Goal: Task Accomplishment & Management: Complete application form

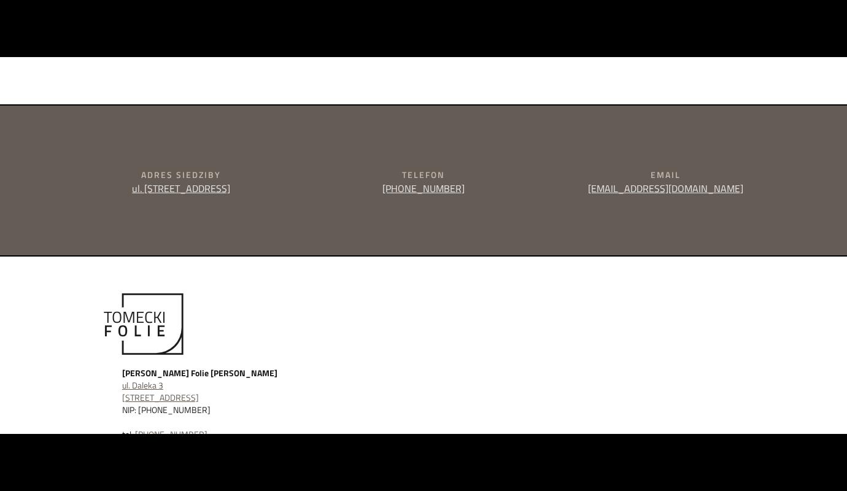
type input "e"
type textarea "e"
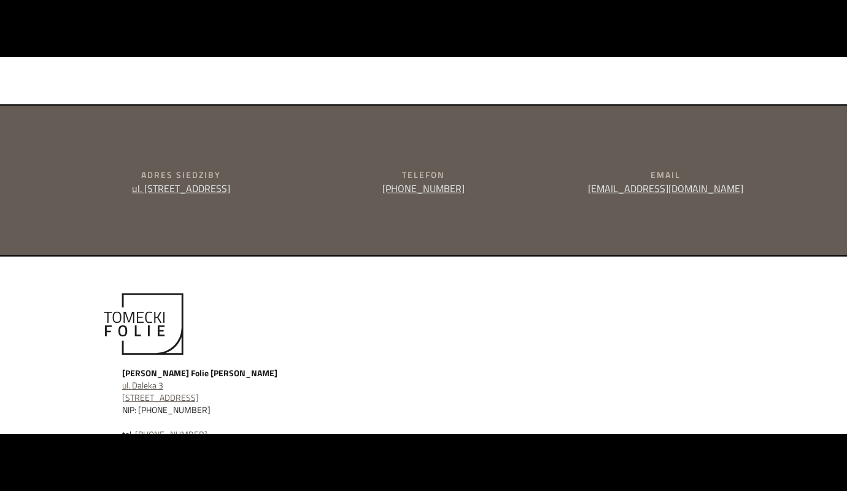
type input "[PERSON_NAME]"
type input "[PERSON_NAME][EMAIL_ADDRESS][DOMAIN_NAME]"
type input "504829130"
type textarea "Dzien dobry, prowadze firmowe social media w super cenie. Tworze tresci oraz ka…"
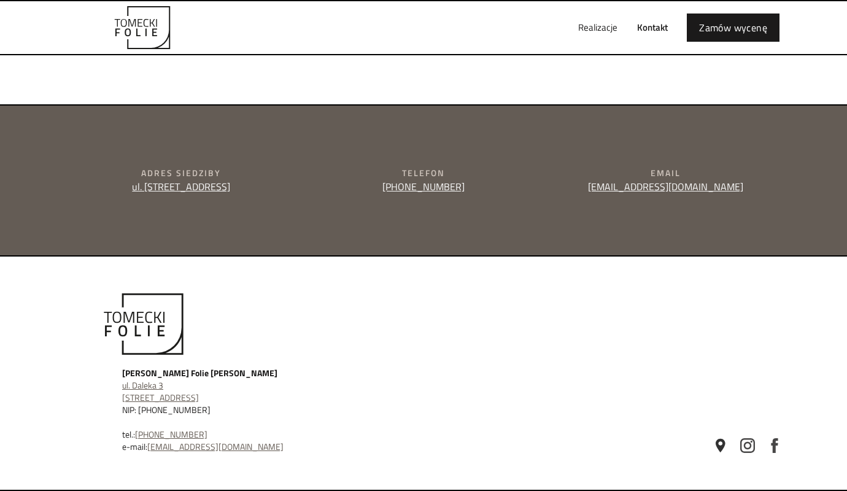
click at [532, 14] on div "Realizacje Kontakt Zamów wycenę" at bounding box center [423, 27] width 737 height 53
